Goal: Transaction & Acquisition: Purchase product/service

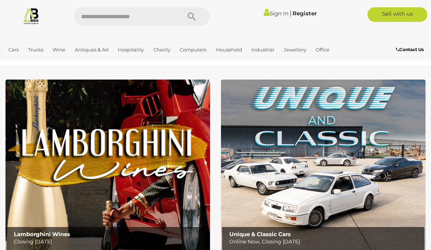
click at [0, 0] on link "Estate Jewellery" at bounding box center [0, 0] width 0 height 0
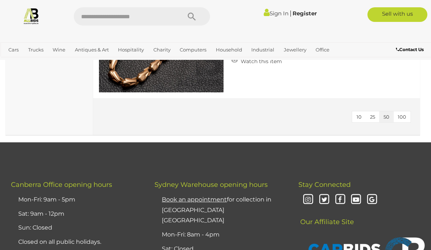
scroll to position [1803, 0]
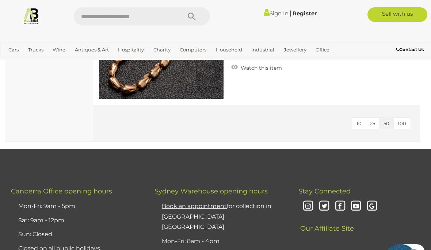
click at [405, 121] on span "100" at bounding box center [402, 124] width 8 height 6
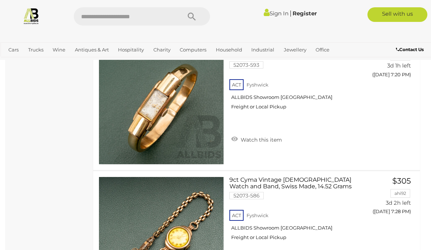
scroll to position [758, 0]
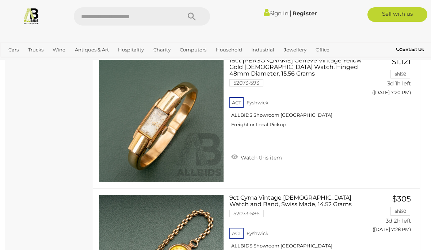
click at [0, 0] on link "Outdoors & Garden" at bounding box center [0, 0] width 0 height 0
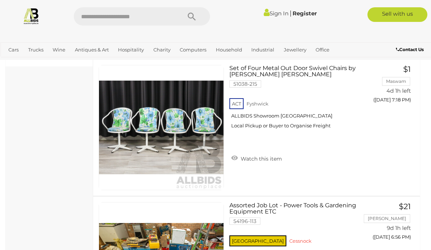
scroll to position [340, 0]
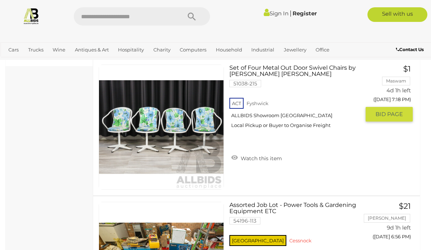
click at [307, 66] on link "Set of Four Metal Out Door Swivel Chairs by Woods Williams 51038-215 ACT Fyshwi…" at bounding box center [297, 99] width 125 height 69
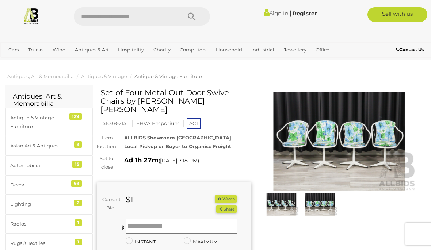
click at [379, 144] on img at bounding box center [339, 141] width 155 height 99
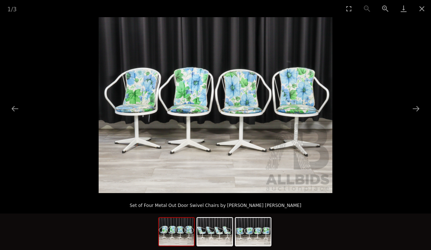
click at [420, 106] on button "Next slide" at bounding box center [416, 109] width 15 height 14
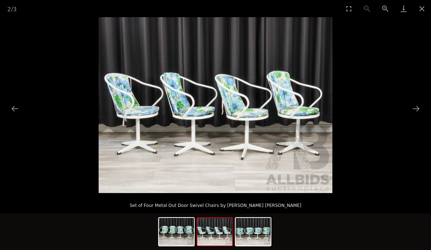
click at [425, 106] on picture at bounding box center [215, 105] width 431 height 176
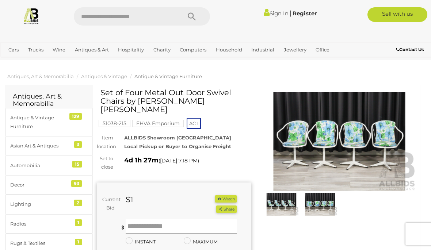
click at [172, 220] on input "text" at bounding box center [181, 227] width 111 height 15
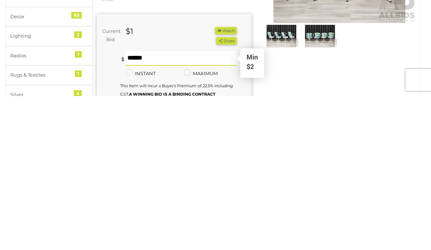
type input "**"
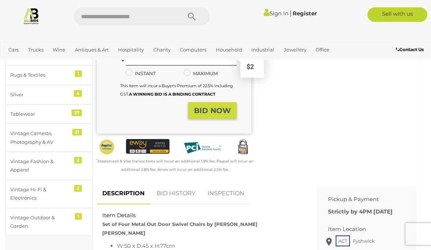
click at [216, 106] on strong "BID NOW" at bounding box center [212, 110] width 37 height 9
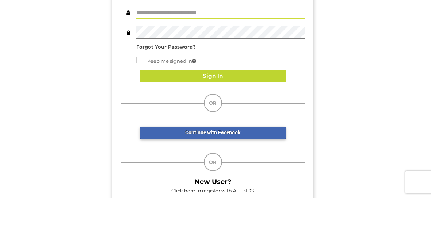
scroll to position [52, 0]
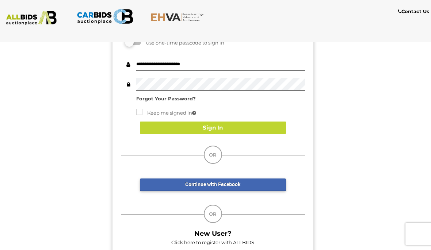
type input "**********"
click at [244, 126] on button "Sign In" at bounding box center [213, 128] width 146 height 13
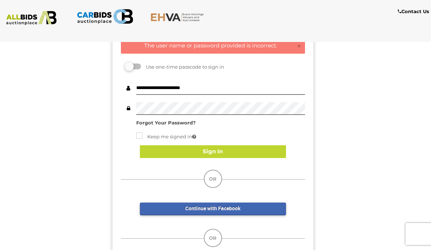
click at [186, 120] on strong "Forgot Your Password?" at bounding box center [166, 123] width 60 height 6
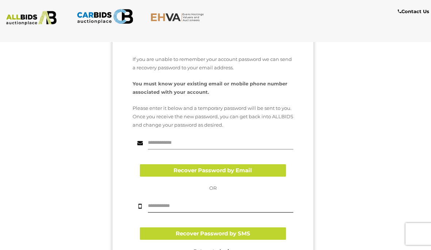
click at [214, 141] on input "text" at bounding box center [220, 143] width 145 height 13
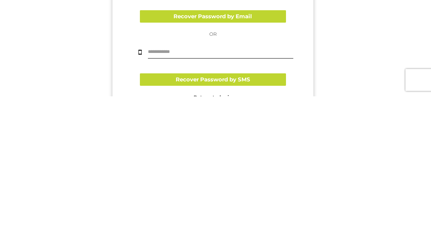
scroll to position [52, 0]
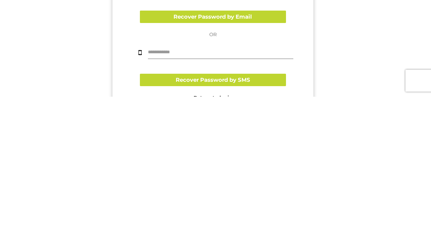
click at [202, 200] on input "text" at bounding box center [220, 206] width 145 height 13
type input "**********"
click at [250, 227] on button "Recover Password by SMS" at bounding box center [213, 233] width 146 height 13
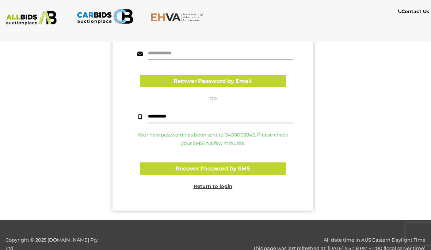
click at [244, 170] on button "Recover Password by SMS" at bounding box center [213, 169] width 146 height 13
click at [204, 112] on input "**********" at bounding box center [220, 117] width 145 height 13
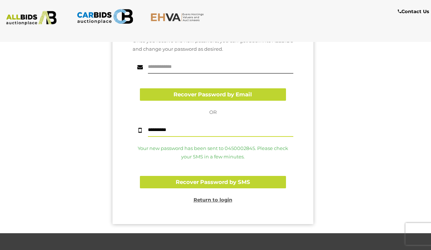
scroll to position [128, 0]
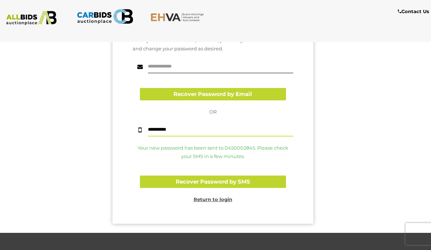
click at [228, 199] on u "Return to login" at bounding box center [213, 200] width 39 height 6
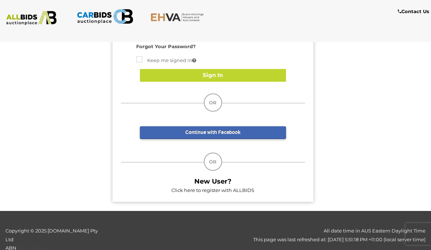
click at [234, 76] on button "Sign In" at bounding box center [213, 75] width 146 height 13
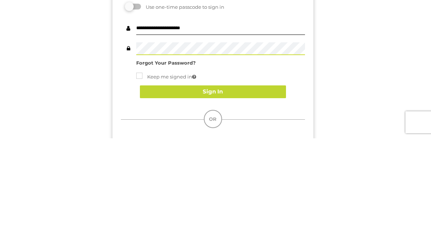
scroll to position [112, 0]
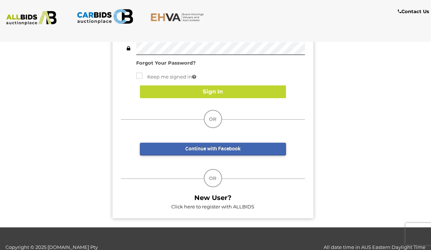
click at [228, 95] on button "Sign In" at bounding box center [213, 92] width 146 height 13
click at [235, 92] on button "Sign In" at bounding box center [213, 92] width 146 height 13
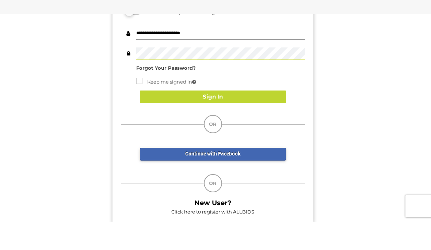
scroll to position [107, 0]
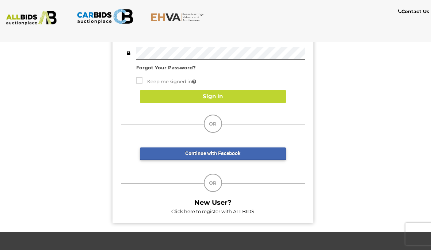
click at [215, 99] on button "Sign In" at bounding box center [213, 96] width 146 height 13
click at [229, 91] on button "Sign In" at bounding box center [213, 96] width 146 height 13
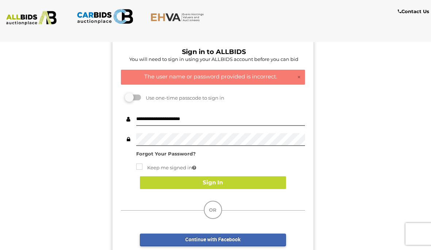
scroll to position [0, 0]
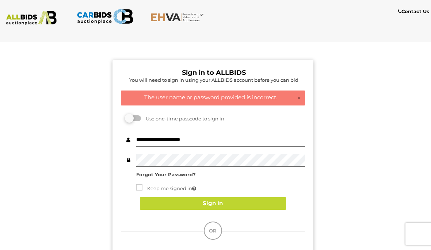
click at [130, 121] on label at bounding box center [133, 118] width 15 height 6
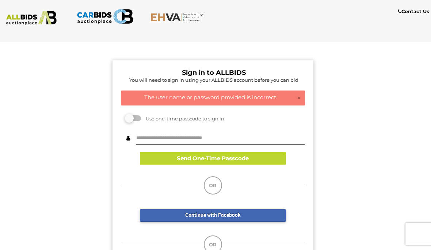
click at [252, 157] on button "Send One-Time Passcode" at bounding box center [213, 158] width 146 height 13
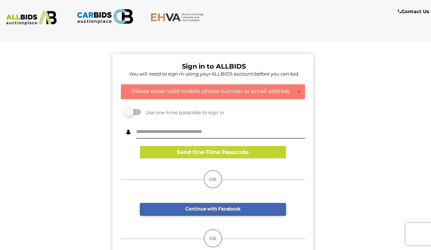
scroll to position [7, 0]
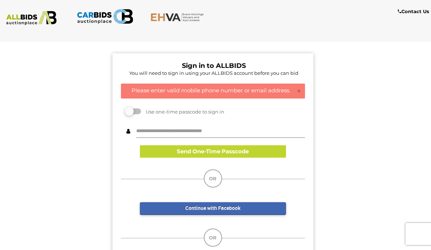
click at [253, 125] on input "text" at bounding box center [220, 131] width 169 height 13
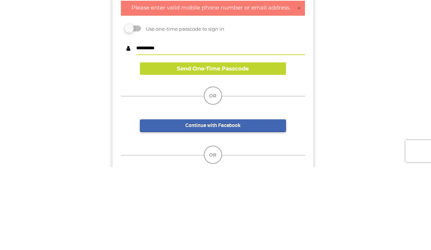
type input "**********"
click at [240, 145] on button "Send One-Time Passcode" at bounding box center [213, 151] width 146 height 13
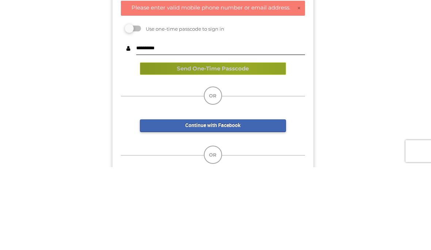
scroll to position [90, 0]
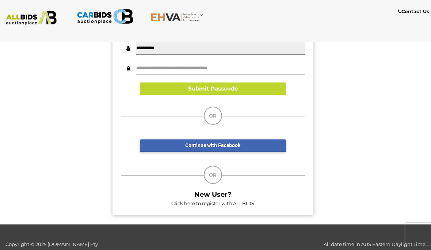
click at [191, 63] on input "text" at bounding box center [220, 68] width 169 height 13
type input "******"
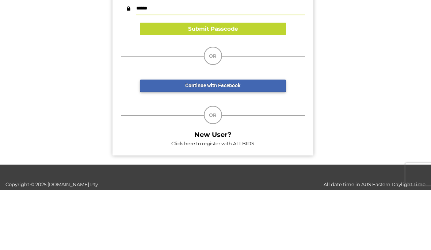
click at [227, 83] on button "Submit Passcode" at bounding box center [213, 89] width 146 height 13
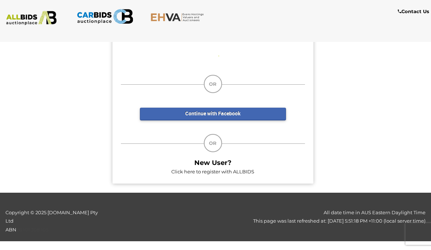
scroll to position [78, 0]
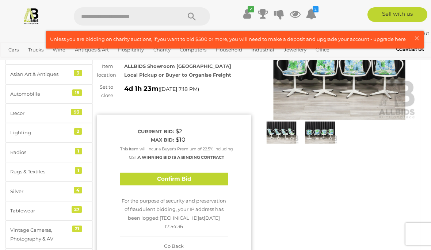
scroll to position [112, 0]
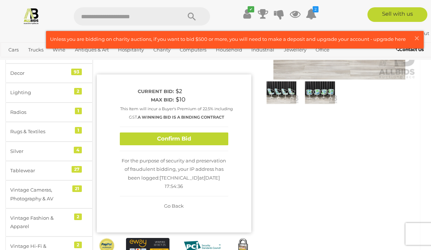
click at [211, 137] on button "Confirm Bid" at bounding box center [174, 139] width 109 height 13
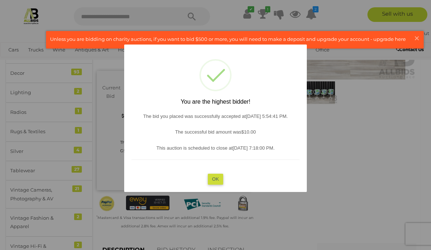
click at [219, 185] on button "OK" at bounding box center [216, 179] width 16 height 11
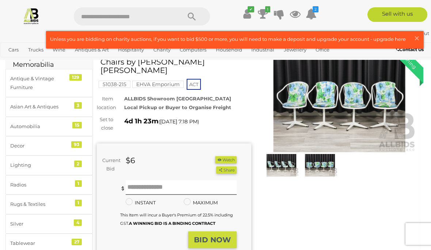
scroll to position [0, 0]
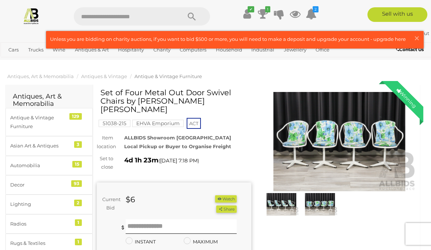
click at [0, 0] on link "Outdoors & Garden" at bounding box center [0, 0] width 0 height 0
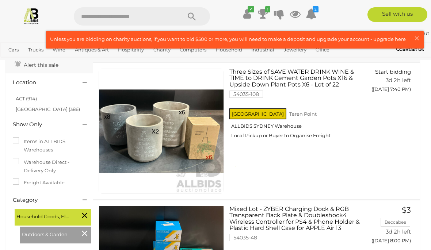
scroll to position [58, 0]
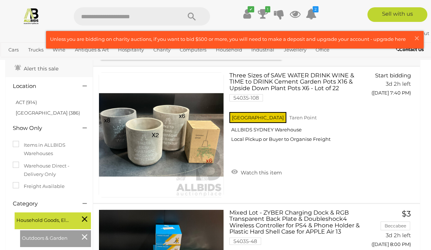
click at [417, 38] on span "×" at bounding box center [417, 38] width 7 height 14
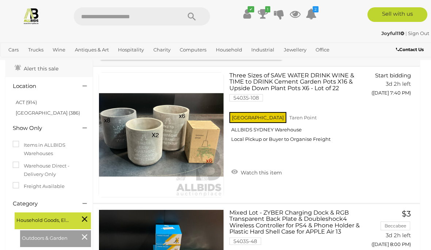
click at [0, 0] on link "Books, Toys & Hobbies" at bounding box center [0, 0] width 0 height 0
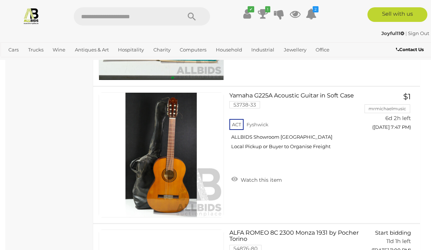
scroll to position [1551, 0]
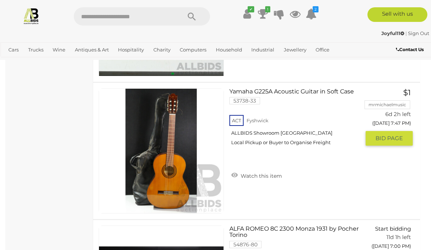
click at [309, 92] on link "Yamaha G225A Acoustic Guitar in Soft Case 53738-33 ACT Fyshwick ALLBIDS Showroo…" at bounding box center [297, 119] width 125 height 63
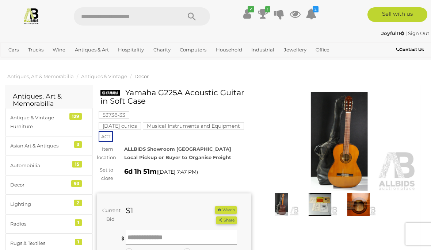
click at [169, 233] on input "text" at bounding box center [181, 238] width 111 height 15
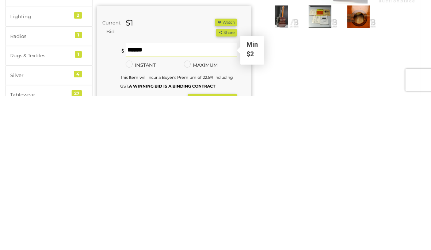
type input "**"
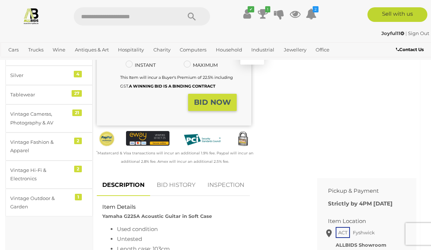
click at [218, 100] on strong "BID NOW" at bounding box center [212, 102] width 37 height 9
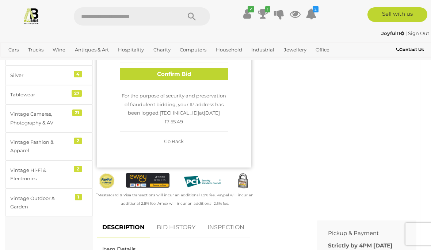
click at [193, 81] on button "Confirm Bid" at bounding box center [174, 74] width 109 height 13
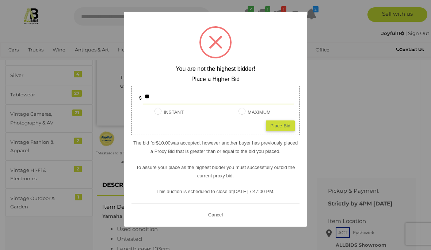
click at [287, 122] on div "Place Bid" at bounding box center [280, 125] width 29 height 11
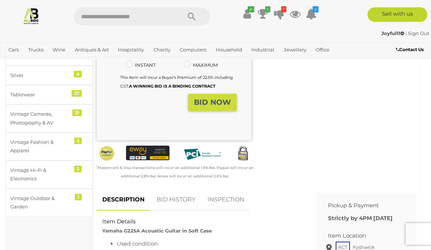
type input "**"
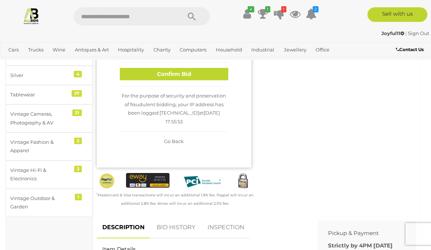
click at [200, 79] on button "Confirm Bid" at bounding box center [174, 74] width 109 height 13
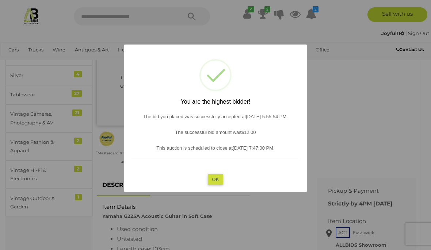
click at [219, 176] on button "OK" at bounding box center [216, 179] width 16 height 11
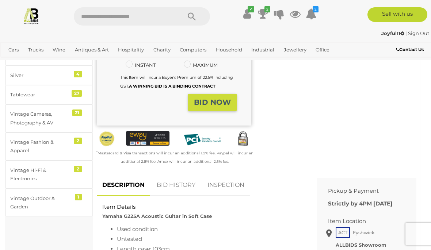
click at [0, 0] on link "Books, Toys & Hobbies" at bounding box center [0, 0] width 0 height 0
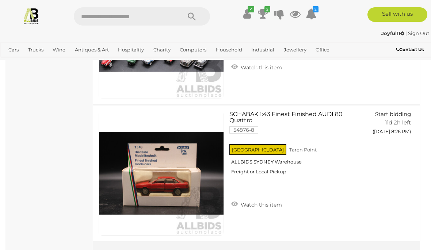
scroll to position [13616, 0]
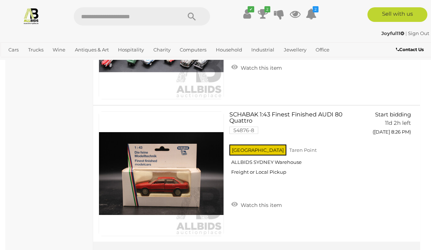
click at [0, 0] on link "Domestic Cleaning Equipment & Supplies" at bounding box center [0, 0] width 0 height 0
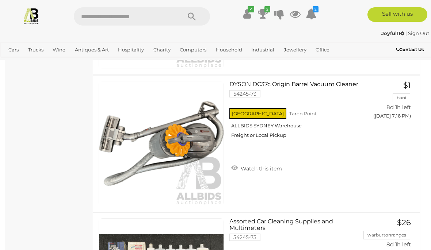
scroll to position [1146, 0]
click at [0, 0] on link "Household Furniture" at bounding box center [0, 0] width 0 height 0
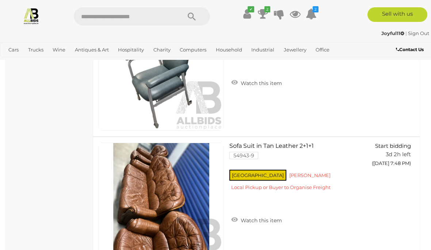
scroll to position [967, 0]
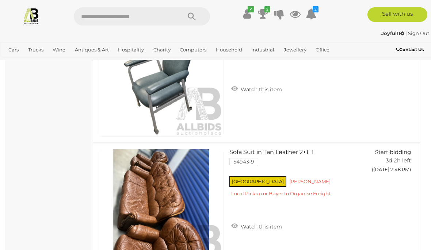
click at [0, 0] on link "Kitchenware & Dining" at bounding box center [0, 0] width 0 height 0
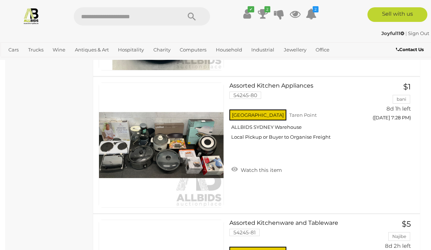
scroll to position [1292, 0]
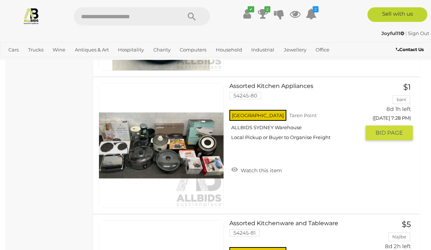
click at [357, 146] on div "NSW Taren Point ALLBIDS SYDNEY Warehouse Local Pickup or Buyer to Organise Frei…" at bounding box center [294, 128] width 131 height 38
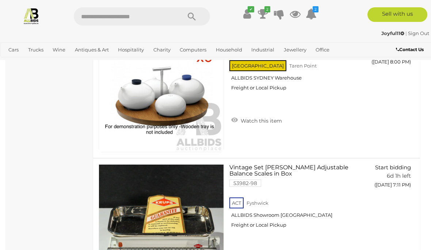
scroll to position [798, 0]
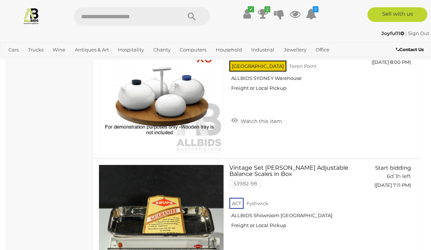
click at [251, 15] on link "✔" at bounding box center [247, 13] width 11 height 13
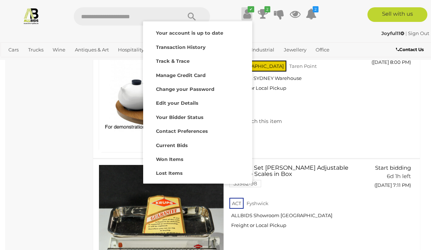
click at [265, 8] on icon "2" at bounding box center [268, 9] width 6 height 6
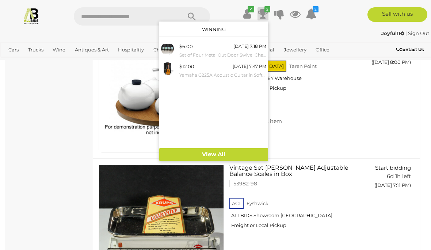
click at [314, 14] on icon at bounding box center [311, 13] width 11 height 13
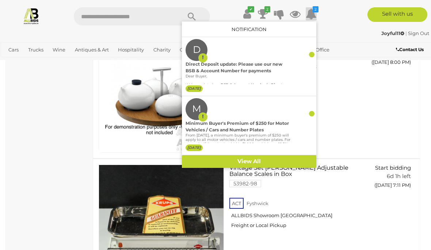
click at [357, 28] on div "Joyful11 | Sign Out Joyful11 | Sign Out" at bounding box center [215, 34] width 431 height 15
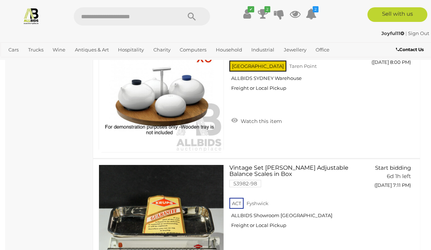
click at [0, 0] on link "Pets & Livestock" at bounding box center [0, 0] width 0 height 0
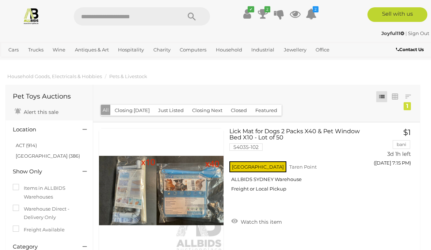
click at [0, 0] on span "Auctions" at bounding box center [0, 0] width 0 height 0
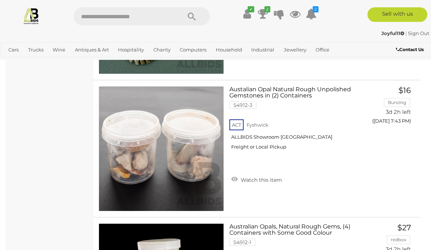
scroll to position [13495, 0]
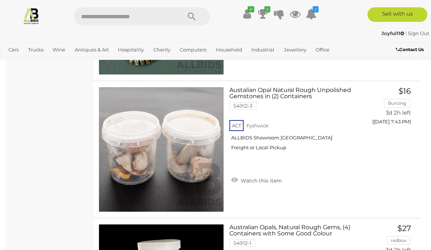
click at [0, 0] on span "Auctions" at bounding box center [0, 0] width 0 height 0
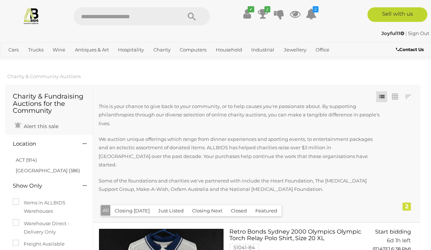
click at [0, 0] on link "Art" at bounding box center [0, 0] width 0 height 0
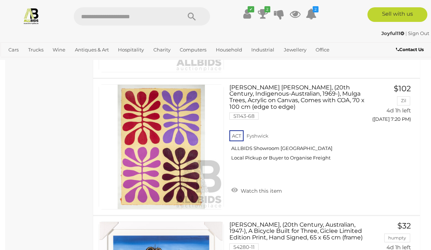
scroll to position [2017, 0]
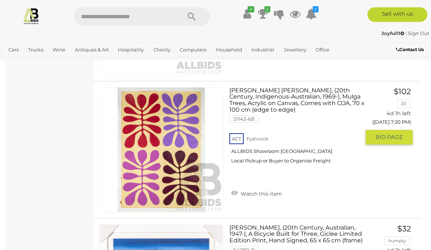
click at [309, 92] on link "Debra Nagala McDonald, (20th Century, Indigenous-Australian, 1969-), Mulga Tree…" at bounding box center [297, 128] width 125 height 83
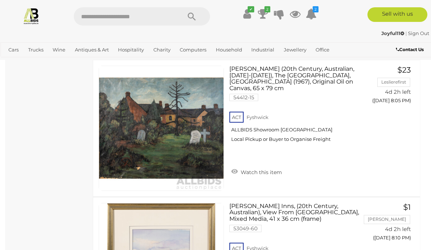
scroll to position [3411, 0]
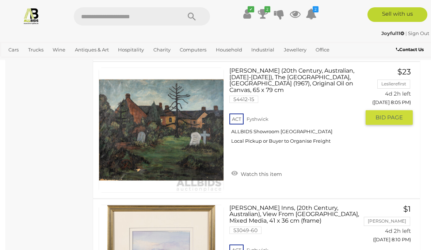
click at [303, 73] on link "John Taylor (20th Century, Australian, 1921-2012), The Old Cemetery, Fulham (19…" at bounding box center [297, 109] width 125 height 83
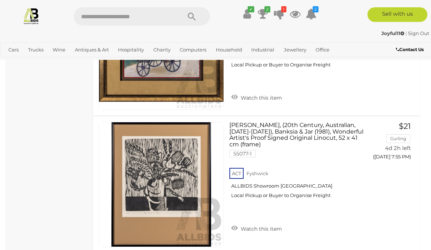
scroll to position [3076, 0]
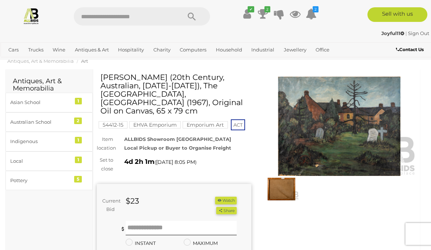
scroll to position [21, 0]
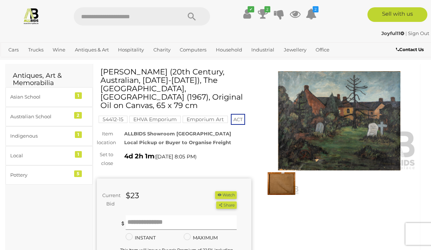
click at [171, 216] on input "text" at bounding box center [181, 223] width 111 height 15
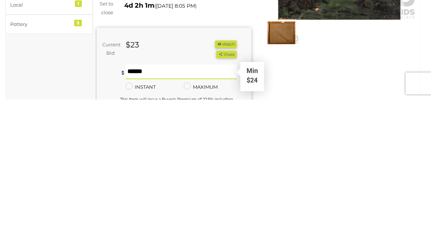
type input "**"
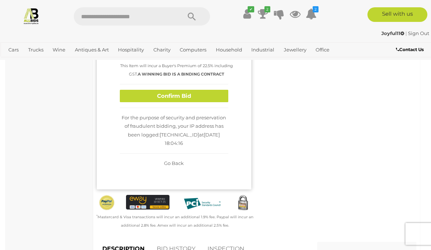
click at [203, 95] on button "Confirm Bid" at bounding box center [174, 96] width 109 height 13
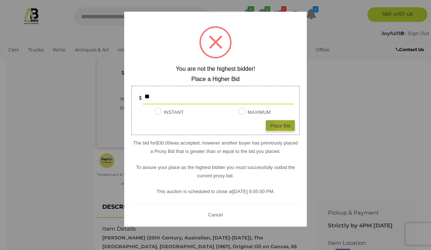
click at [283, 131] on div "Place Bid" at bounding box center [280, 125] width 29 height 11
type input "**"
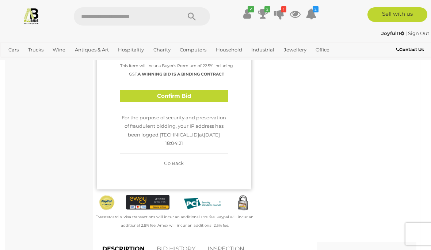
click at [199, 90] on button "Confirm Bid" at bounding box center [174, 96] width 109 height 13
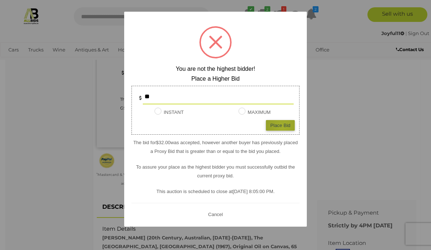
click at [282, 131] on div "Place Bid" at bounding box center [280, 125] width 29 height 11
type input "**"
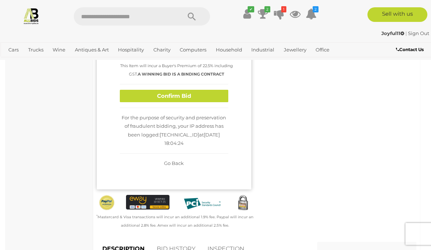
click at [210, 95] on button "Confirm Bid" at bounding box center [174, 96] width 109 height 13
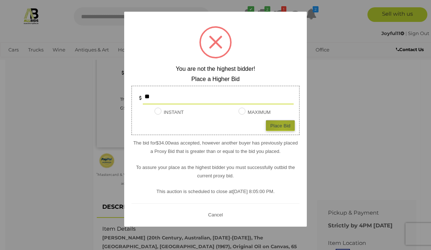
click at [283, 131] on div "Place Bid" at bounding box center [280, 125] width 29 height 11
type input "**"
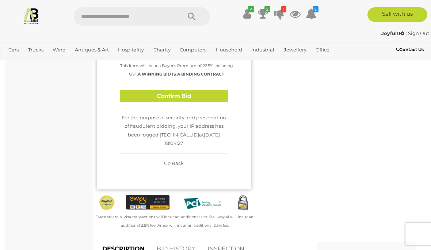
click at [196, 95] on button "Confirm Bid" at bounding box center [174, 96] width 109 height 13
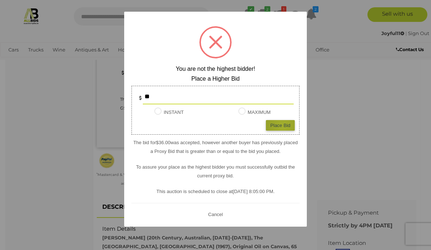
click at [283, 131] on div "Place Bid" at bounding box center [280, 125] width 29 height 11
type input "**"
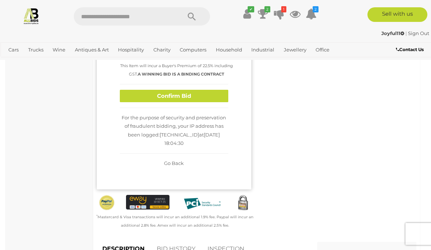
click at [199, 98] on button "Confirm Bid" at bounding box center [174, 96] width 109 height 13
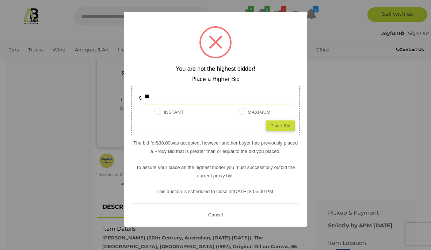
click at [383, 100] on div at bounding box center [215, 125] width 431 height 250
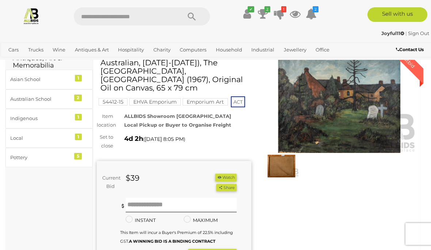
scroll to position [0, 0]
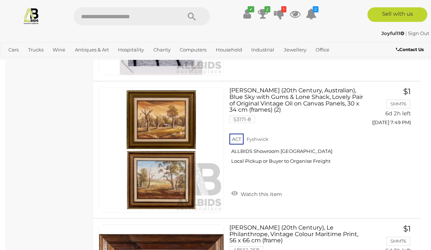
scroll to position [11371, 0]
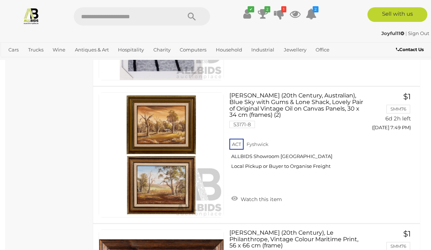
click at [283, 14] on icon at bounding box center [279, 13] width 10 height 13
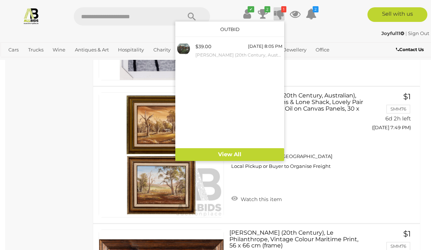
click at [351, 123] on div at bounding box center [215, 125] width 431 height 250
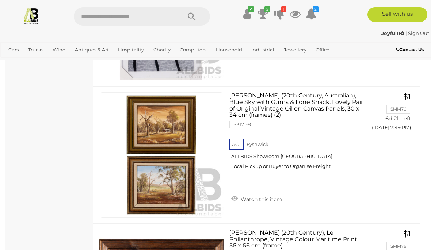
click at [263, 12] on icon at bounding box center [263, 13] width 10 height 13
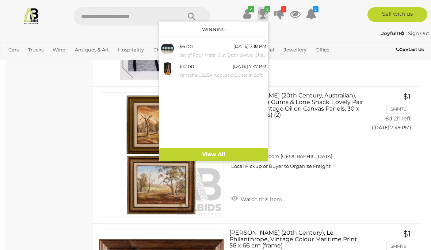
click at [318, 132] on div at bounding box center [215, 125] width 431 height 250
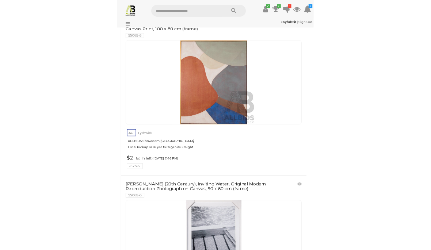
scroll to position [11715, 0]
